Goal: Information Seeking & Learning: Find specific fact

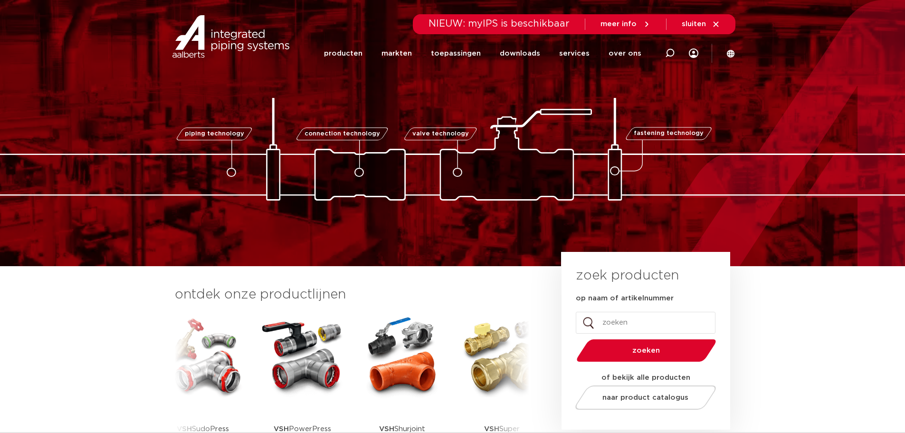
click at [309, 369] on img at bounding box center [302, 355] width 85 height 85
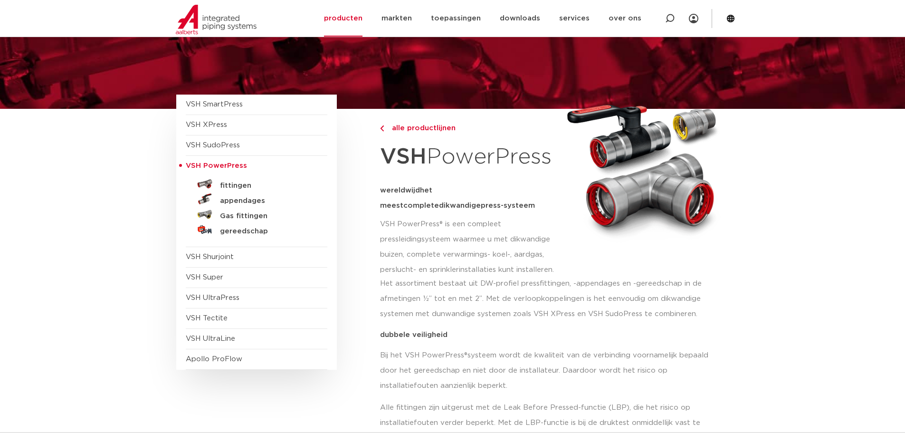
scroll to position [95, 0]
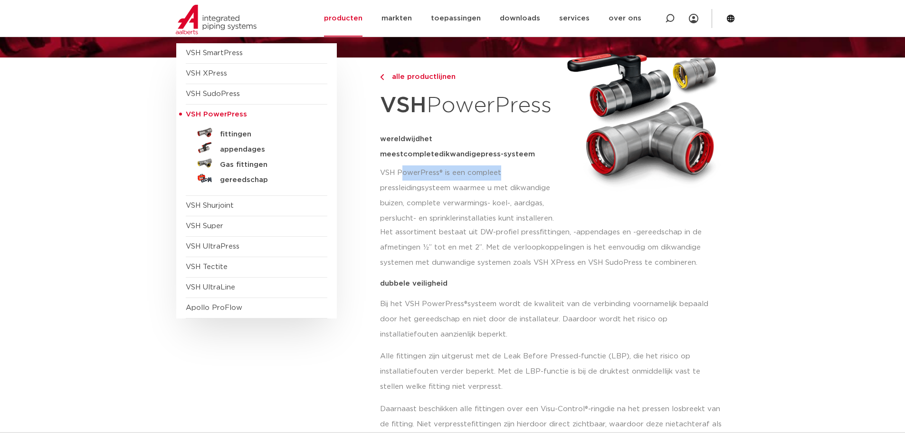
drag, startPoint x: 404, startPoint y: 171, endPoint x: 512, endPoint y: 172, distance: 108.3
click at [512, 172] on p "VSH PowerPress® is een compleet pressleidingsysteem waarmee u met dikwandige bu…" at bounding box center [469, 195] width 178 height 61
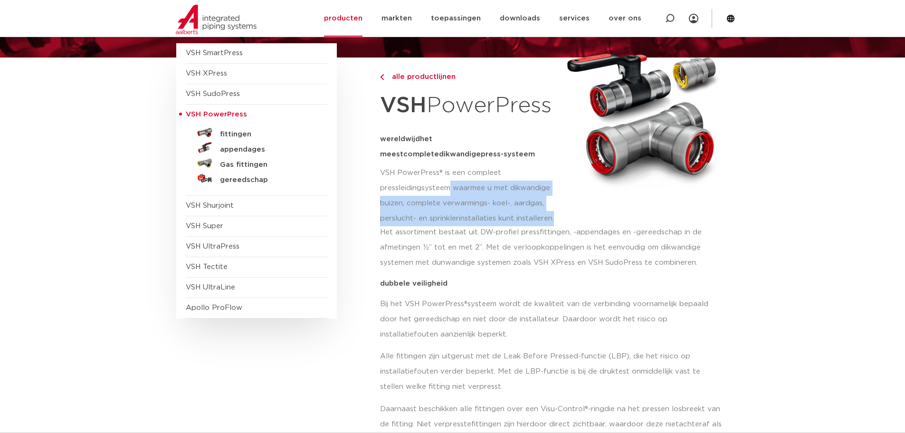
drag, startPoint x: 452, startPoint y: 191, endPoint x: 567, endPoint y: 191, distance: 115.4
click at [565, 191] on div "alle productlijnen VSH PowerPress wereldwijd het meest complete dikwandige pres…" at bounding box center [554, 144] width 349 height 175
click at [567, 191] on img at bounding box center [643, 116] width 161 height 156
click at [489, 215] on p "VSH PowerPress® is een compleet pressleidingsysteem waarmee u met dikwandige bu…" at bounding box center [469, 195] width 178 height 61
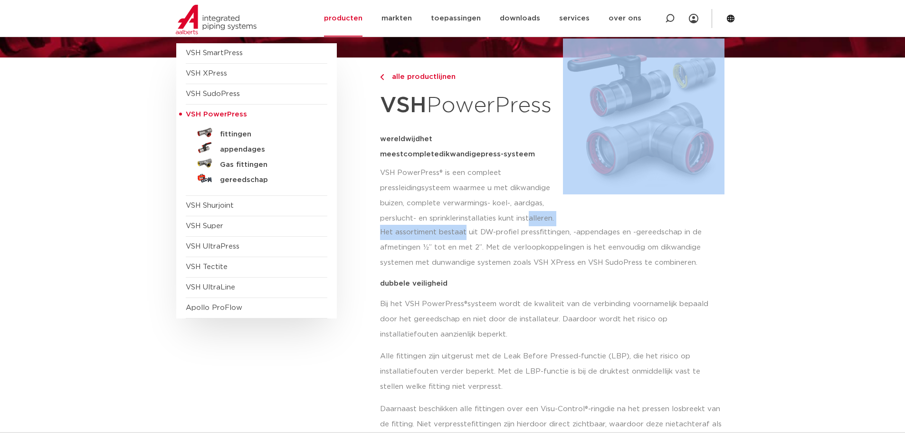
drag, startPoint x: 473, startPoint y: 225, endPoint x: 570, endPoint y: 219, distance: 97.5
click at [571, 219] on div at bounding box center [643, 144] width 171 height 175
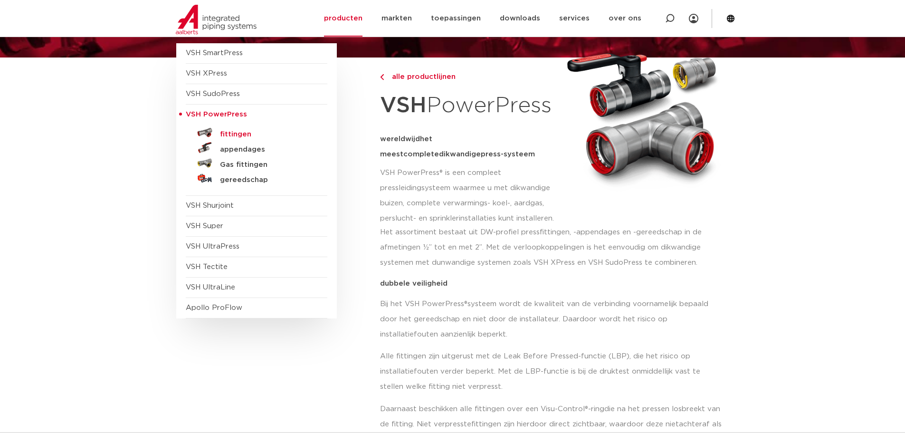
click at [231, 135] on h5 "fittingen" at bounding box center [267, 134] width 94 height 9
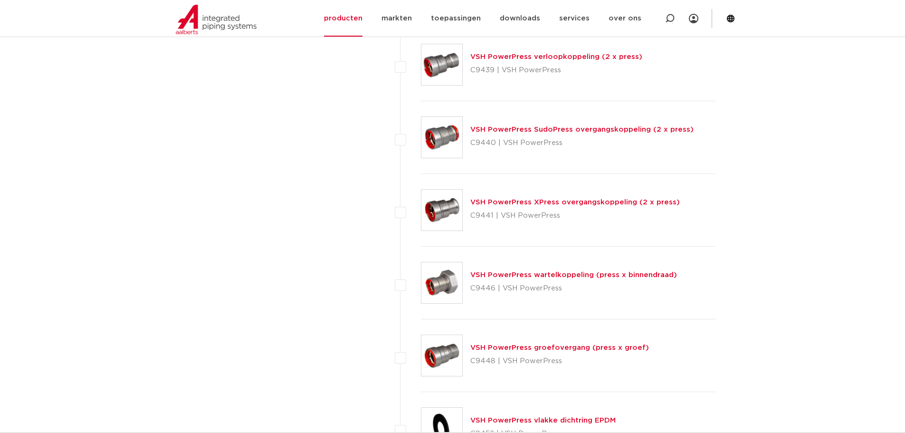
scroll to position [1353, 0]
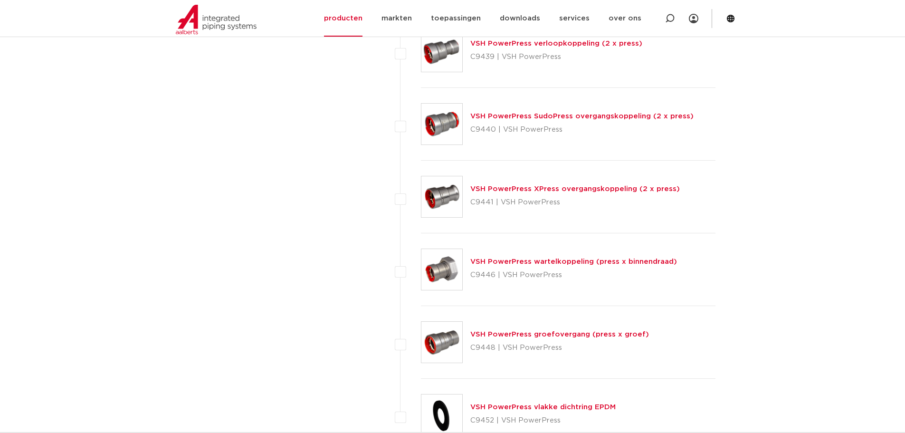
click at [511, 185] on link "VSH PowerPress XPress overgangskoppeling (2 x press)" at bounding box center [574, 188] width 209 height 7
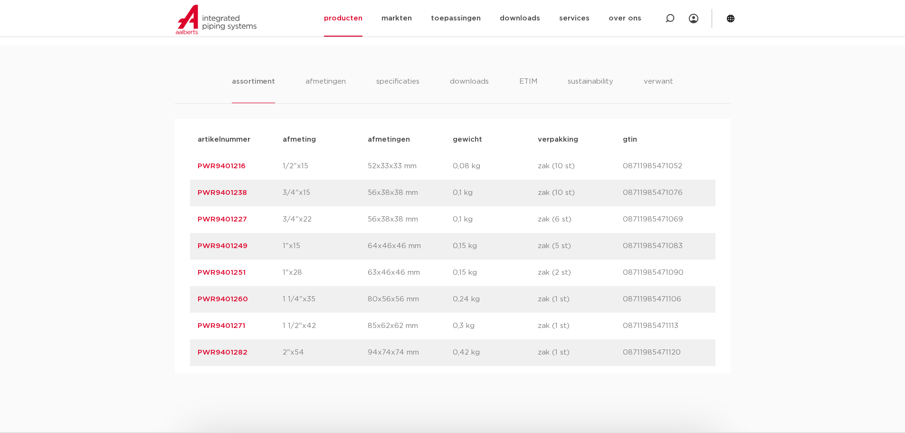
scroll to position [665, 0]
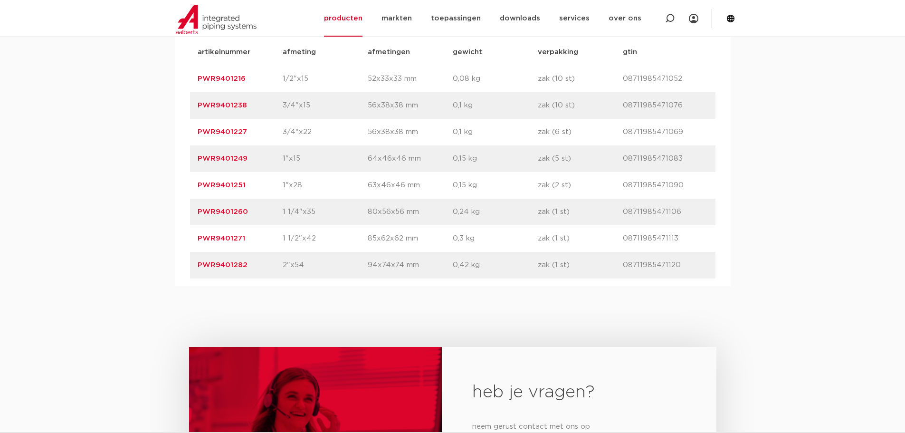
drag, startPoint x: 304, startPoint y: 266, endPoint x: 282, endPoint y: 265, distance: 22.3
click at [283, 265] on p "2"x54" at bounding box center [325, 264] width 85 height 11
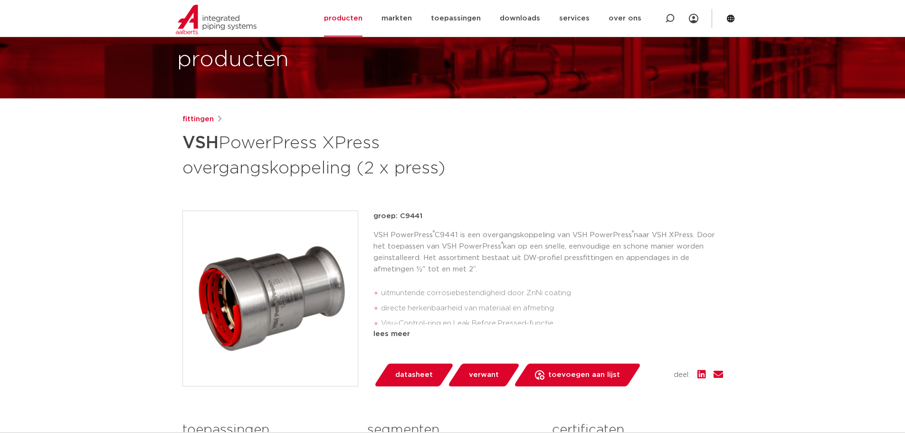
scroll to position [0, 0]
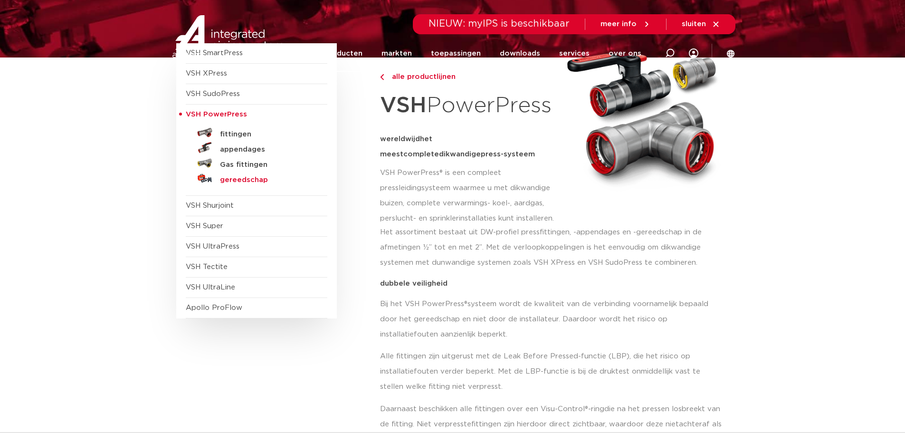
click at [240, 182] on h5 "gereedschap" at bounding box center [267, 180] width 94 height 9
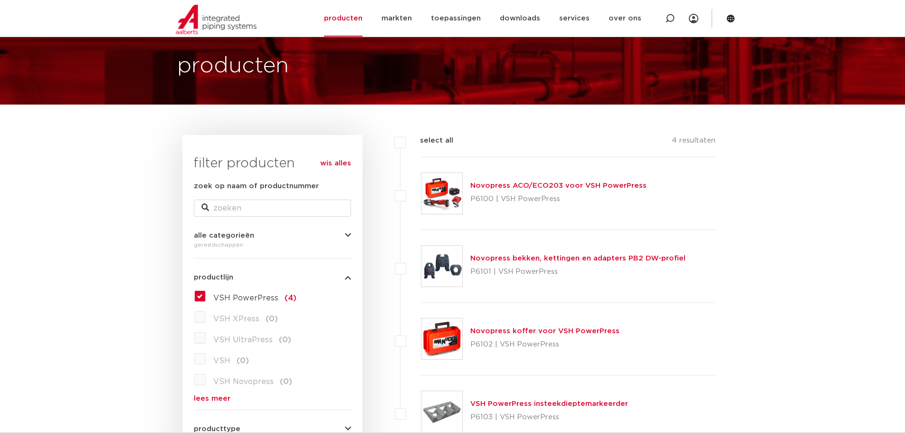
scroll to position [95, 0]
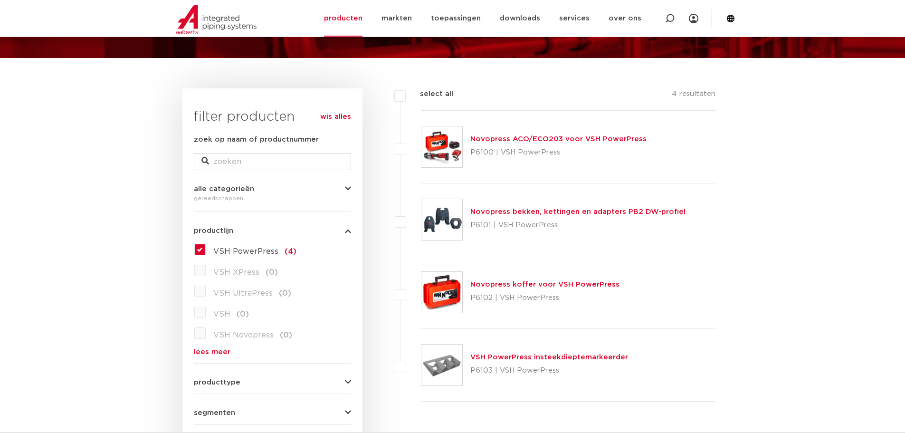
click at [521, 209] on link "Novopress bekken, kettingen en adapters PB2 DW-profiel" at bounding box center [577, 211] width 215 height 7
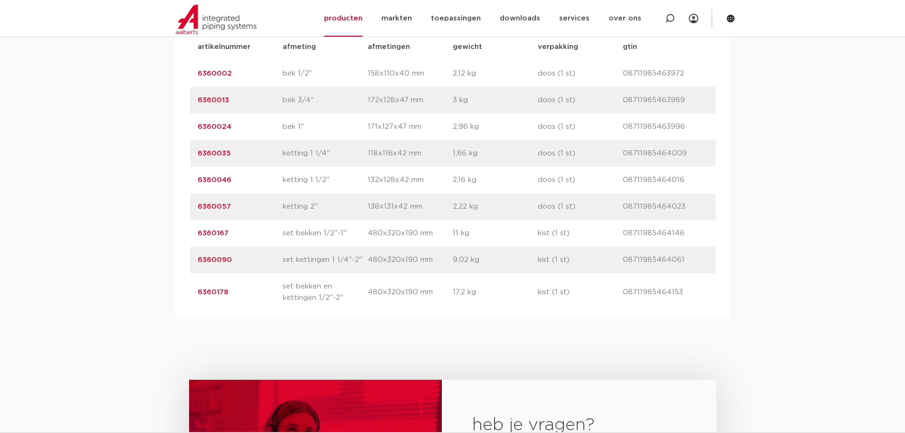
scroll to position [665, 0]
drag, startPoint x: 411, startPoint y: 292, endPoint x: 519, endPoint y: 292, distance: 107.8
click at [519, 292] on div "artikelnummer 6360178 afmeting set bekken en kettingen 1/2"-2" [GEOGRAPHIC_DATA…" at bounding box center [452, 292] width 525 height 38
click at [531, 292] on p "17,2 kg" at bounding box center [495, 291] width 85 height 11
drag, startPoint x: 263, startPoint y: 291, endPoint x: 163, endPoint y: 300, distance: 100.2
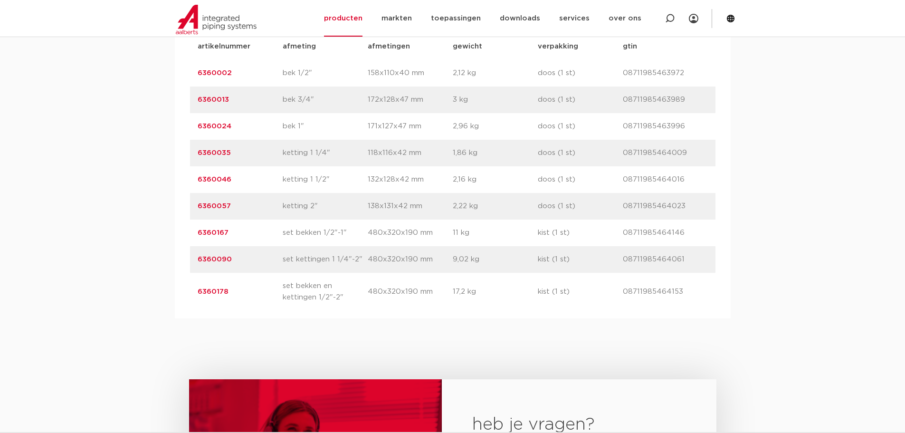
click at [163, 300] on div "assortiment specificaties downloads ETIM verwant assortiment specificaties down…" at bounding box center [452, 136] width 905 height 366
copy link "6360178"
